Goal: Book appointment/travel/reservation

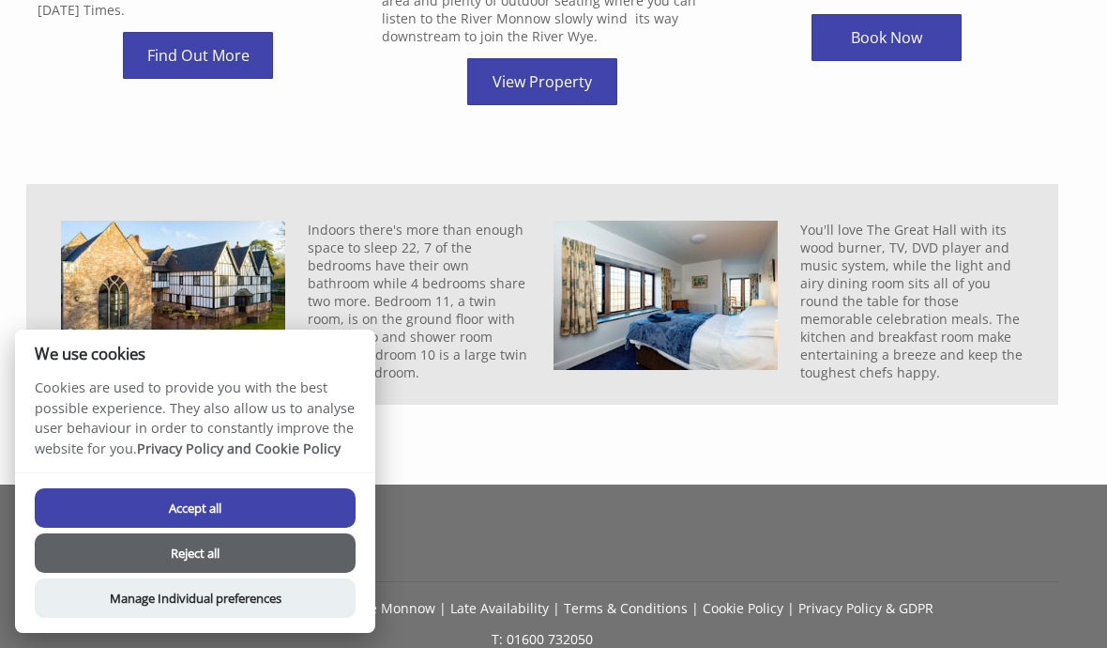
scroll to position [964, 0]
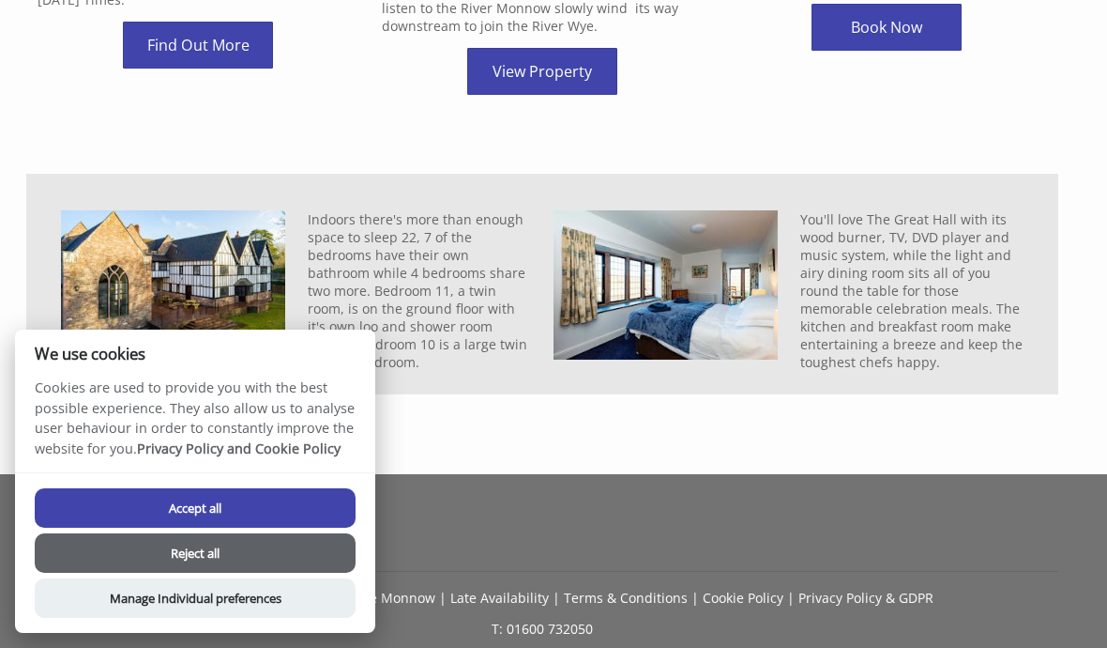
click at [316, 527] on button "Accept all" at bounding box center [195, 507] width 321 height 39
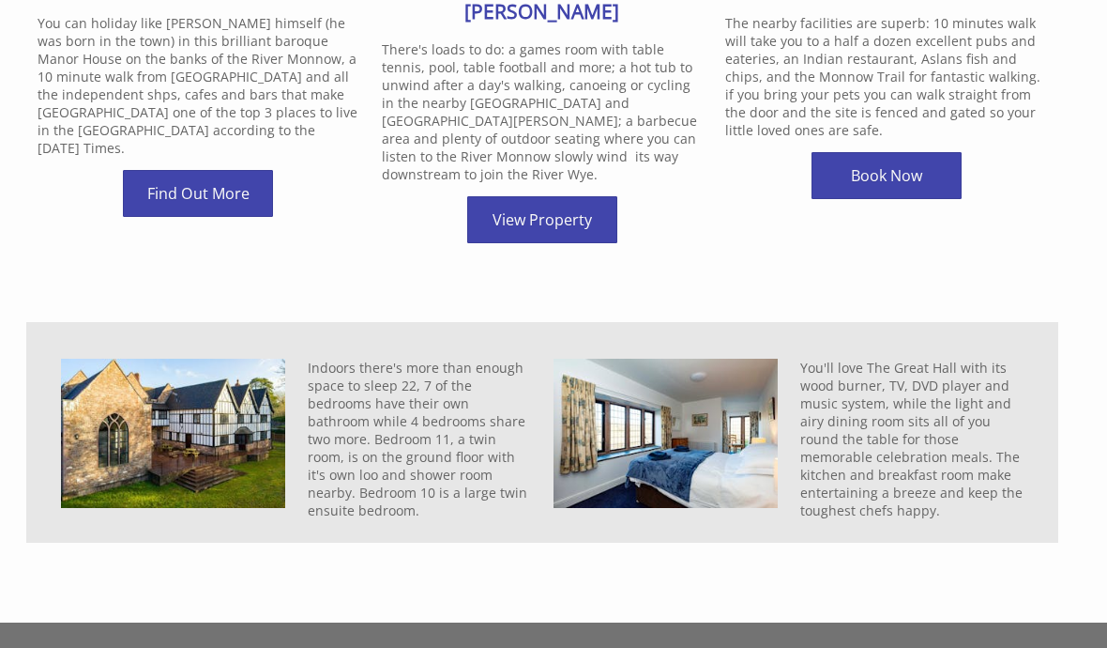
scroll to position [808, 0]
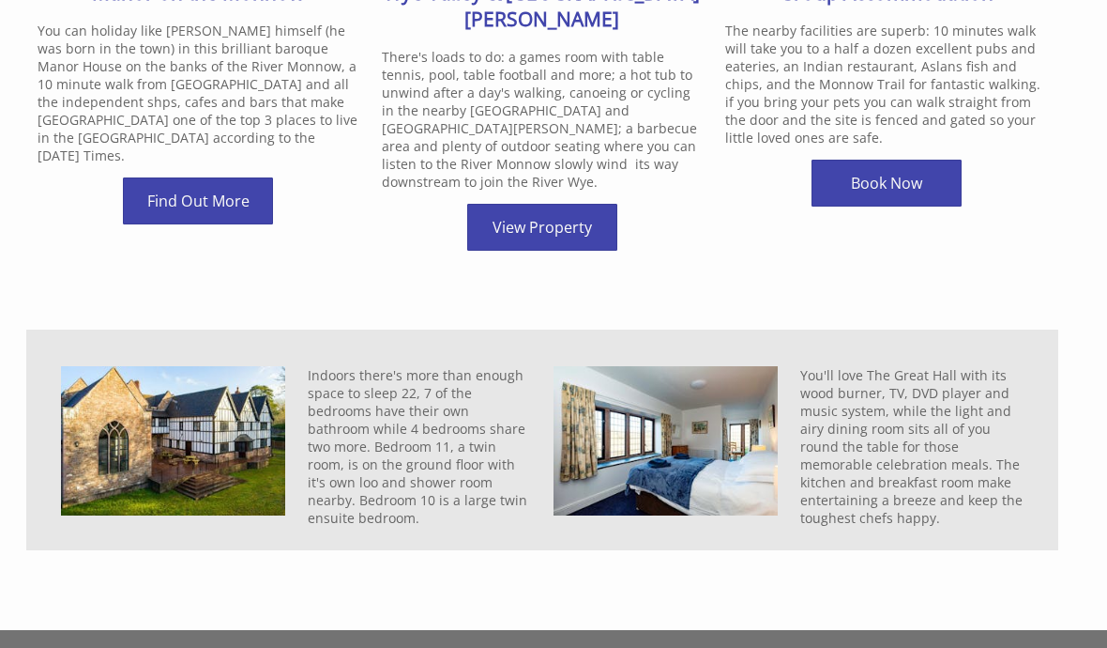
click at [237, 186] on link "Find Out More" at bounding box center [198, 200] width 150 height 47
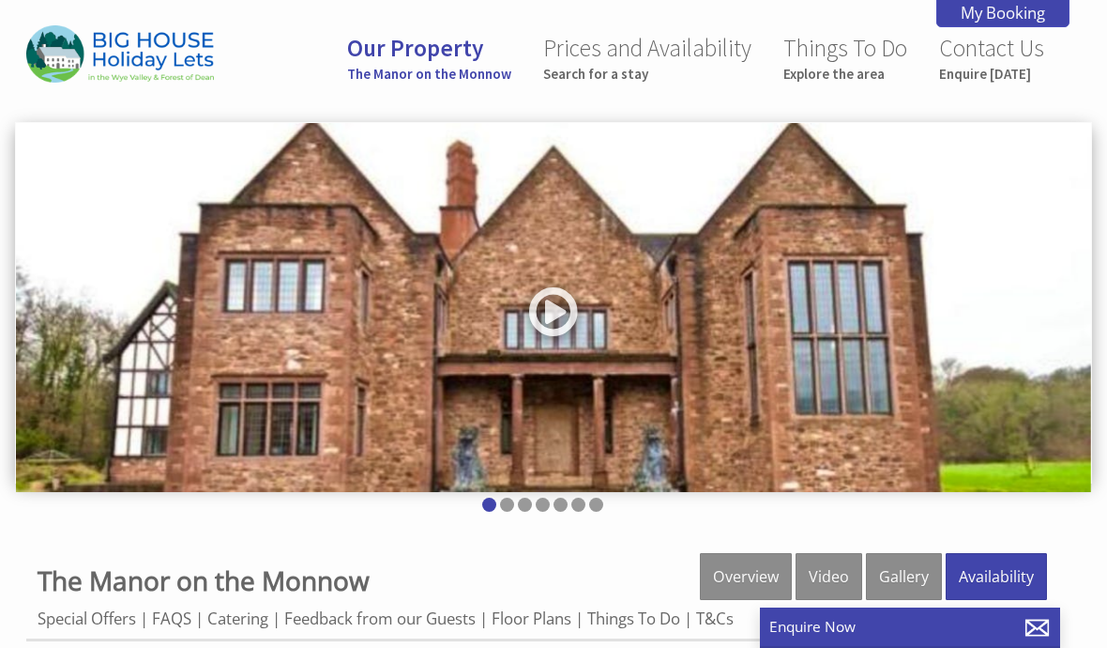
click at [834, 573] on link "Video" at bounding box center [829, 576] width 67 height 47
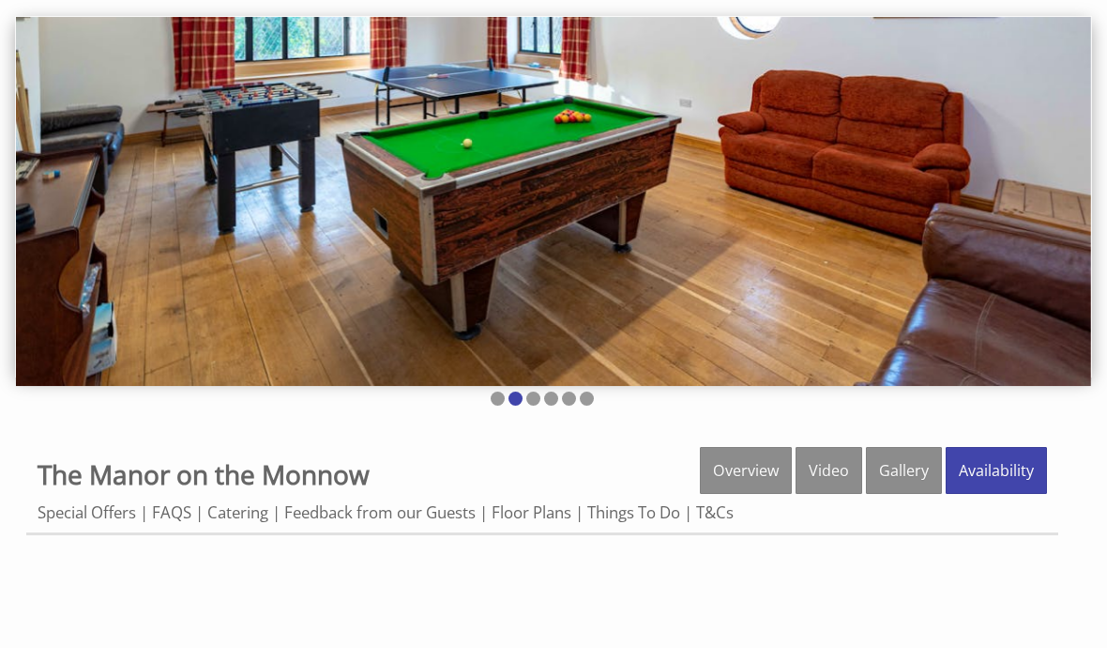
scroll to position [104, 0]
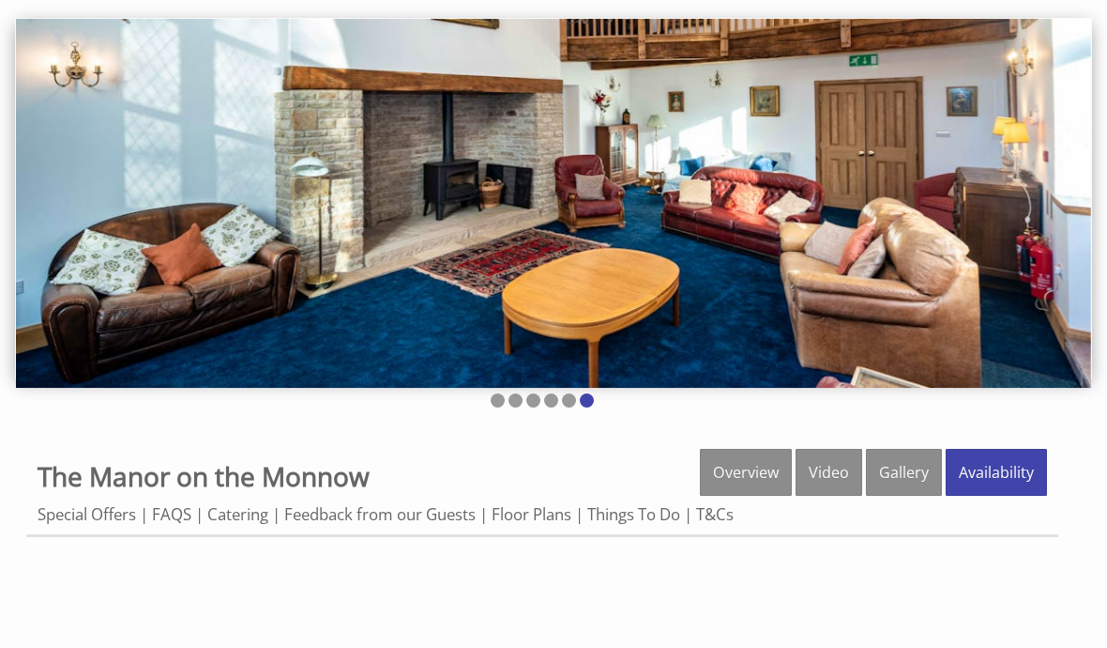
click at [915, 483] on link "Gallery" at bounding box center [904, 472] width 76 height 47
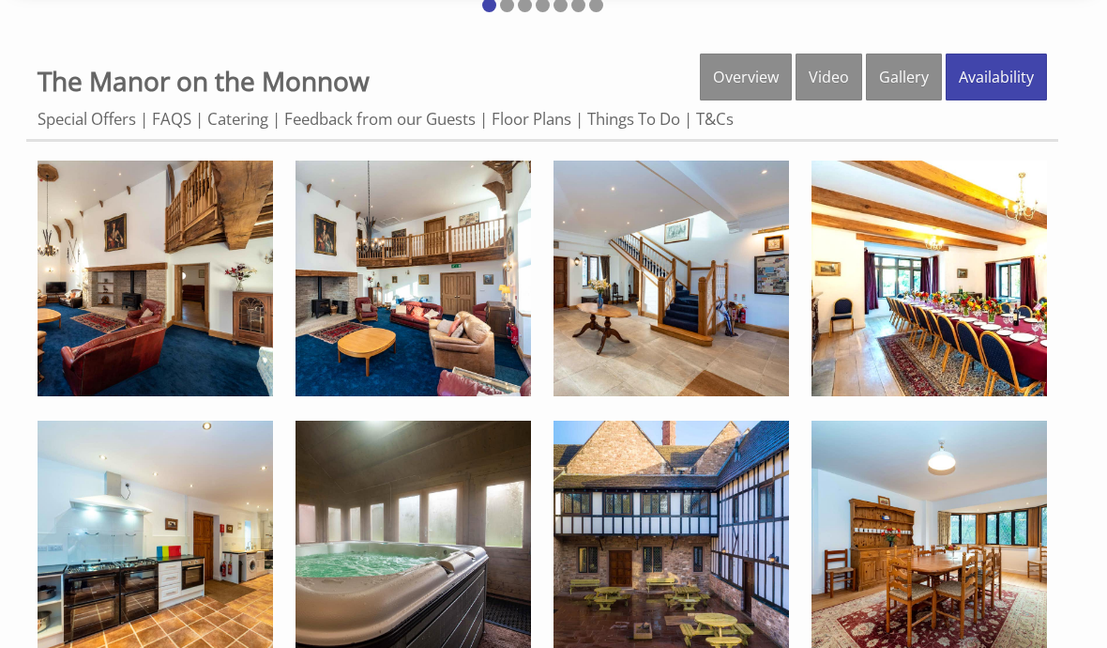
scroll to position [499, 0]
click at [211, 357] on img at bounding box center [156, 278] width 236 height 236
